Goal: Check status: Check status

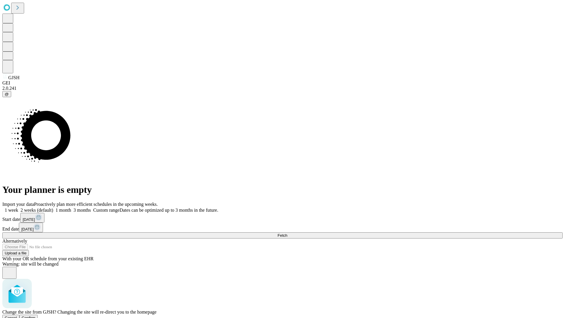
click at [36, 316] on span "Confirm" at bounding box center [29, 318] width 14 height 4
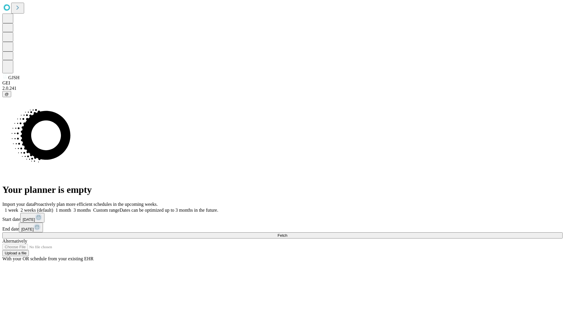
click at [53, 208] on label "2 weeks (default)" at bounding box center [35, 210] width 35 height 5
click at [287, 233] on span "Fetch" at bounding box center [283, 235] width 10 height 4
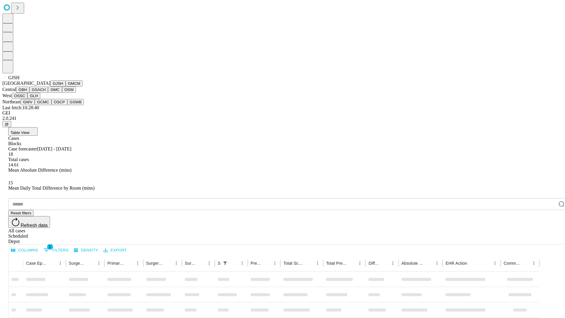
click at [66, 87] on button "GMCM" at bounding box center [74, 83] width 17 height 6
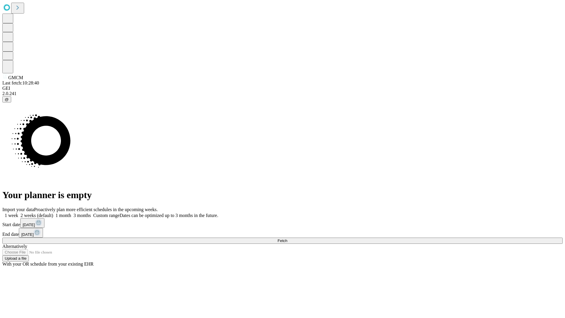
click at [53, 213] on label "2 weeks (default)" at bounding box center [35, 215] width 35 height 5
click at [287, 239] on span "Fetch" at bounding box center [283, 241] width 10 height 4
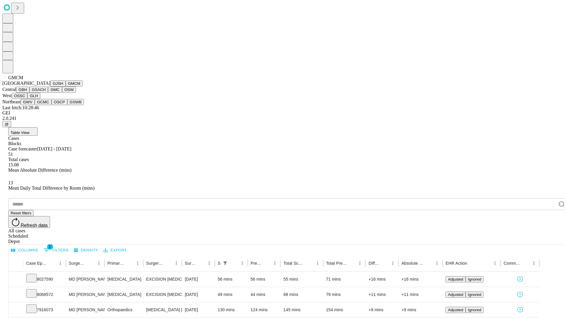
click at [29, 93] on button "GBH" at bounding box center [22, 90] width 13 height 6
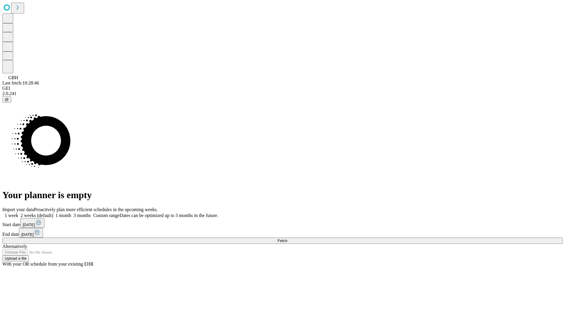
click at [53, 213] on label "2 weeks (default)" at bounding box center [35, 215] width 35 height 5
click at [287, 239] on span "Fetch" at bounding box center [283, 241] width 10 height 4
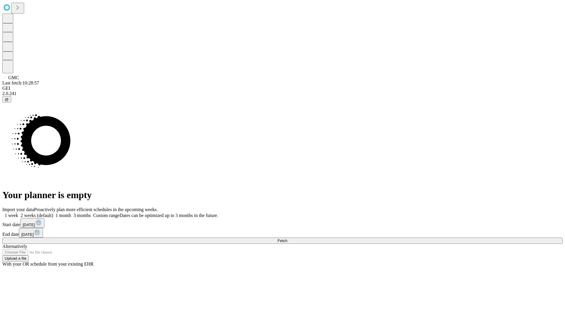
click at [53, 213] on label "2 weeks (default)" at bounding box center [35, 215] width 35 height 5
click at [287, 239] on span "Fetch" at bounding box center [283, 241] width 10 height 4
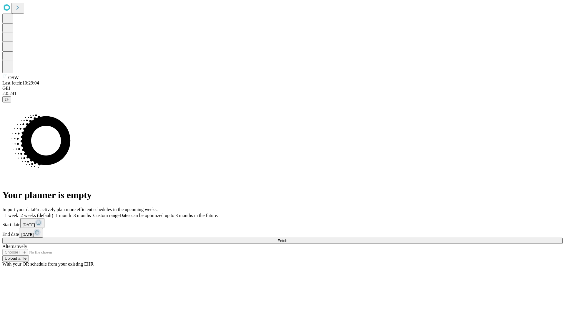
click at [53, 213] on label "2 weeks (default)" at bounding box center [35, 215] width 35 height 5
click at [287, 239] on span "Fetch" at bounding box center [283, 241] width 10 height 4
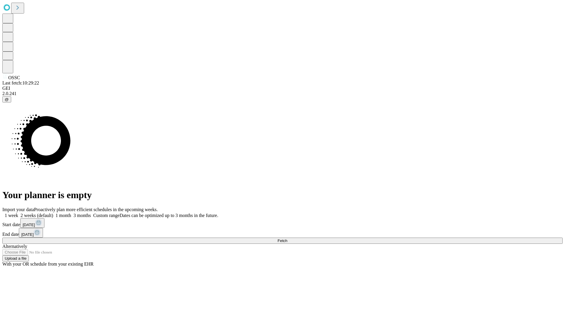
click at [53, 213] on label "2 weeks (default)" at bounding box center [35, 215] width 35 height 5
click at [287, 239] on span "Fetch" at bounding box center [283, 241] width 10 height 4
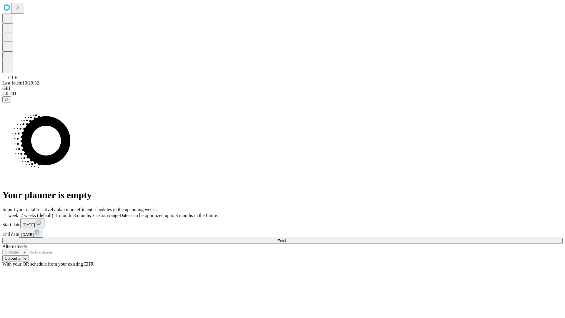
click at [53, 213] on label "2 weeks (default)" at bounding box center [35, 215] width 35 height 5
click at [287, 239] on span "Fetch" at bounding box center [283, 241] width 10 height 4
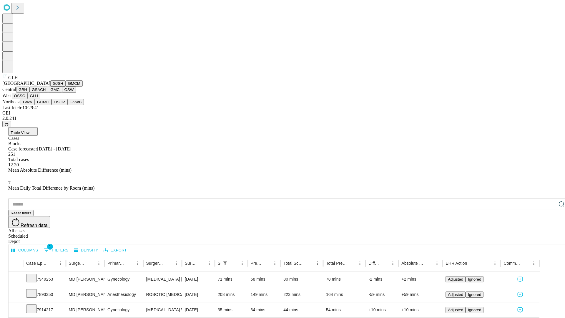
click at [35, 105] on button "GWV" at bounding box center [28, 102] width 14 height 6
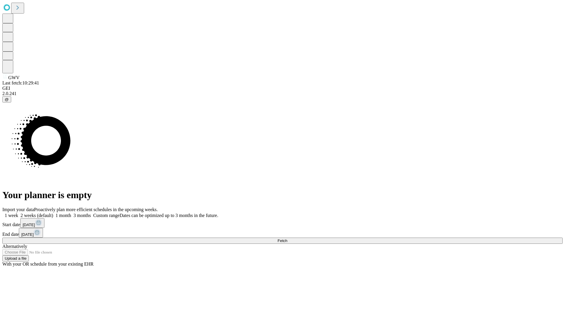
click at [53, 213] on label "2 weeks (default)" at bounding box center [35, 215] width 35 height 5
click at [287, 239] on span "Fetch" at bounding box center [283, 241] width 10 height 4
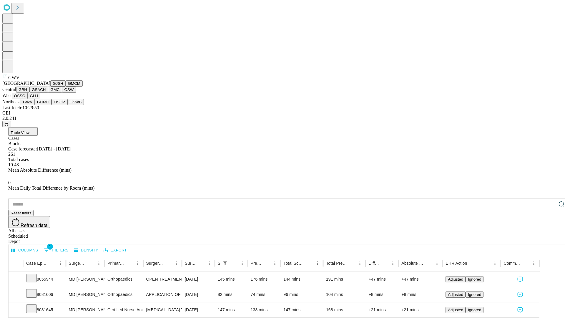
click at [46, 105] on button "GCMC" at bounding box center [43, 102] width 17 height 6
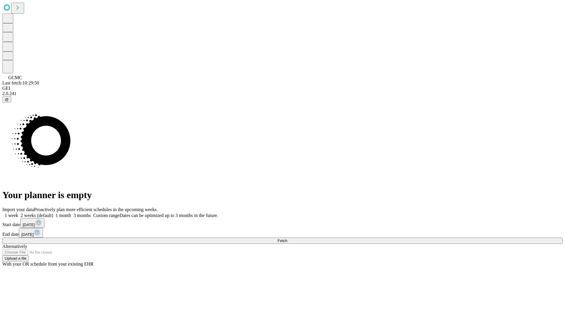
click at [53, 213] on label "2 weeks (default)" at bounding box center [35, 215] width 35 height 5
click at [287, 239] on span "Fetch" at bounding box center [283, 241] width 10 height 4
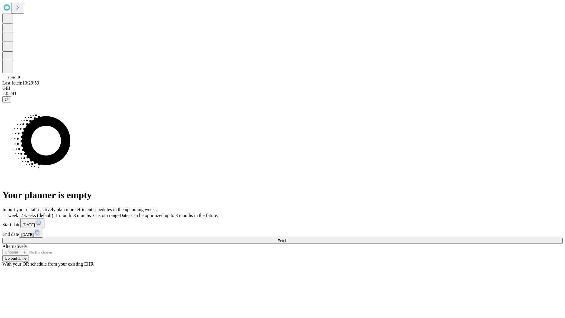
click at [287, 239] on span "Fetch" at bounding box center [283, 241] width 10 height 4
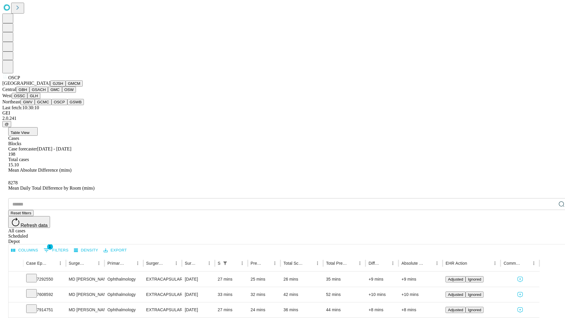
click at [67, 105] on button "GSWB" at bounding box center [75, 102] width 17 height 6
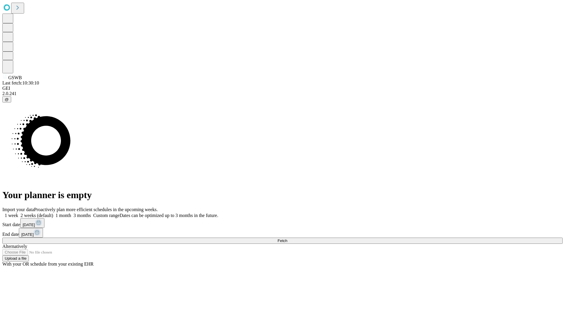
click at [53, 213] on label "2 weeks (default)" at bounding box center [35, 215] width 35 height 5
click at [287, 239] on span "Fetch" at bounding box center [283, 241] width 10 height 4
